Goal: Communication & Community: Connect with others

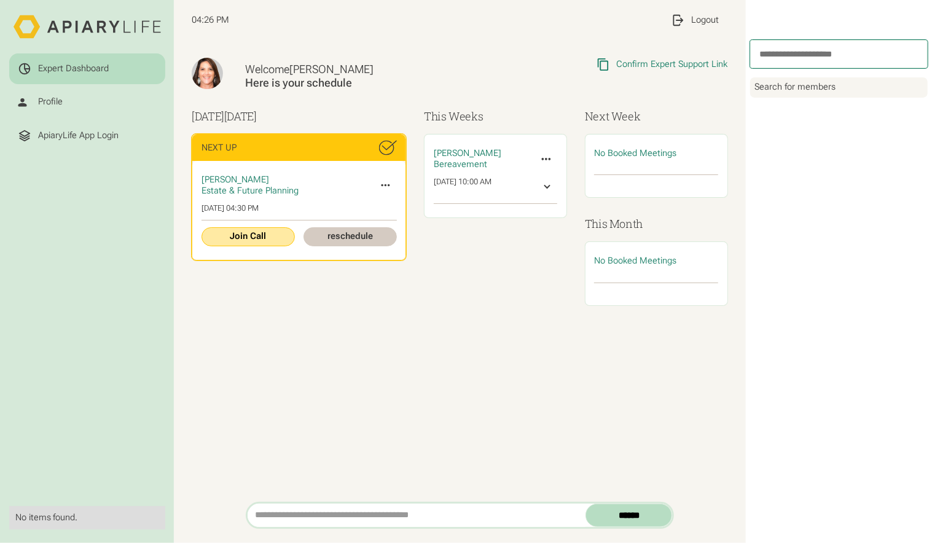
click at [240, 235] on link "Join Call" at bounding box center [248, 236] width 93 height 19
